Goal: Find specific page/section: Find specific page/section

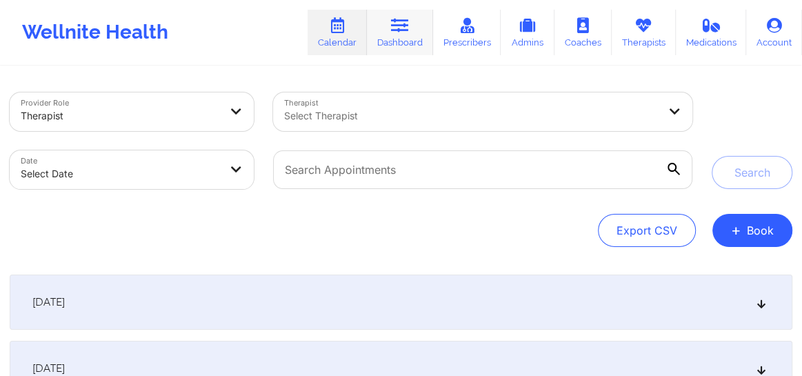
click at [402, 34] on link "Dashboard" at bounding box center [400, 33] width 66 height 46
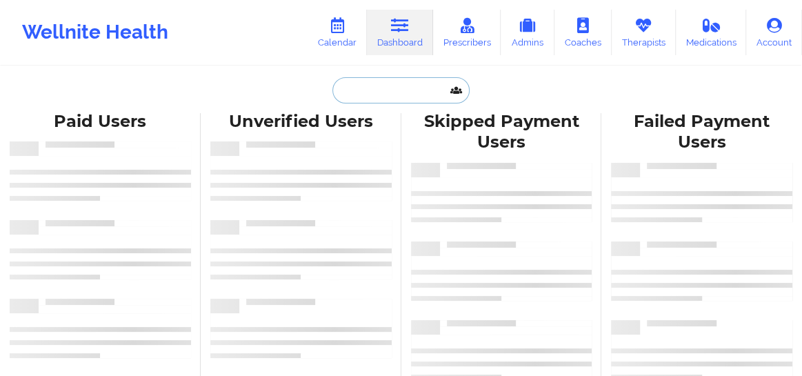
click at [354, 97] on input "text" at bounding box center [400, 90] width 137 height 26
paste input "[PERSON_NAME]"
type input "[PERSON_NAME]"
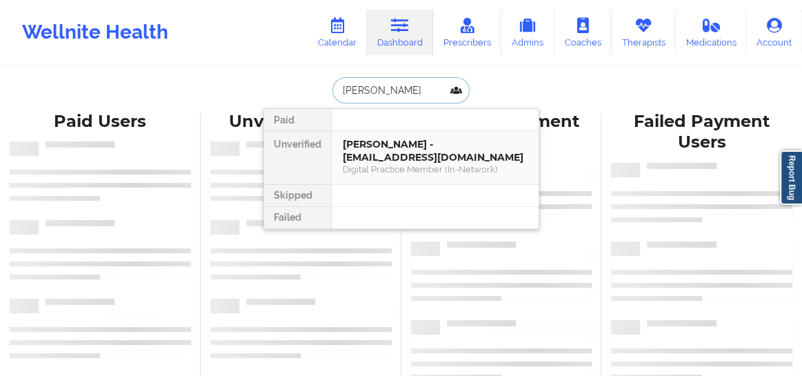
click at [382, 154] on div "[PERSON_NAME] - [EMAIL_ADDRESS][DOMAIN_NAME]" at bounding box center [435, 151] width 185 height 26
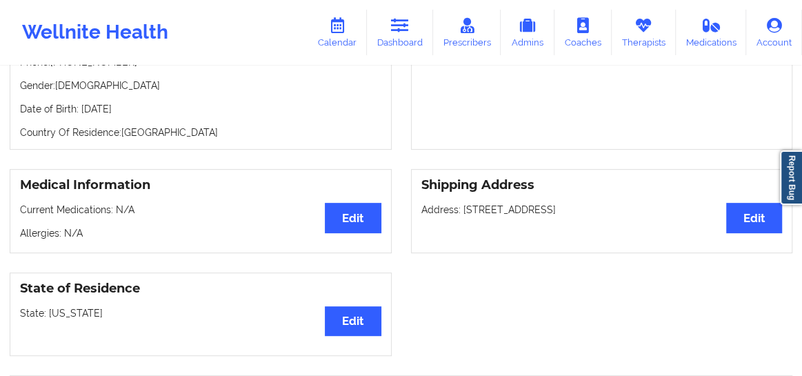
scroll to position [75, 0]
